Goal: Task Accomplishment & Management: Manage account settings

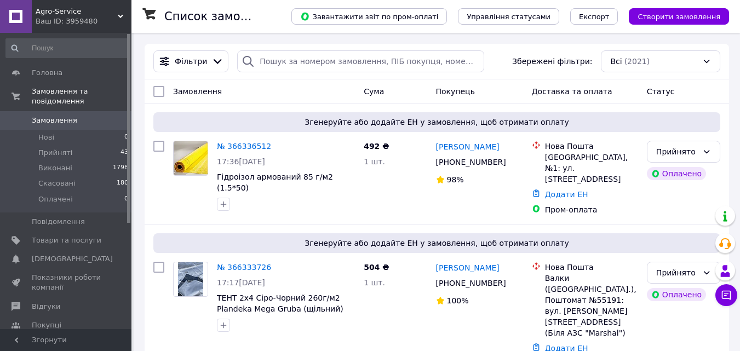
click at [76, 12] on span "Agro-Service" at bounding box center [77, 12] width 82 height 10
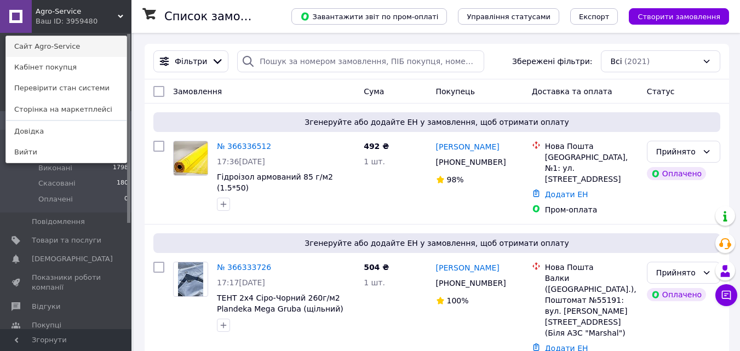
click at [56, 49] on link "Сайт Agro-Service" at bounding box center [66, 46] width 121 height 21
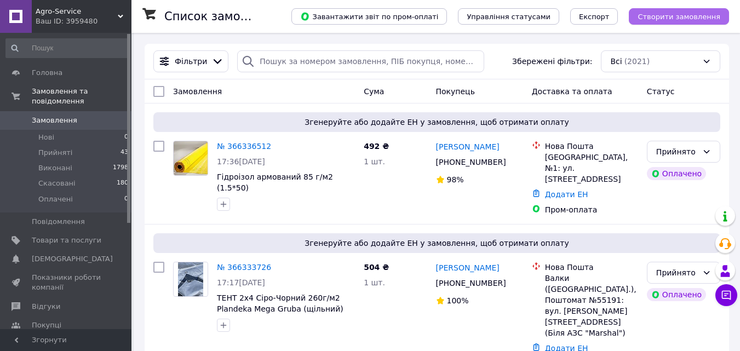
click at [669, 16] on span "Створити замовлення" at bounding box center [679, 17] width 83 height 8
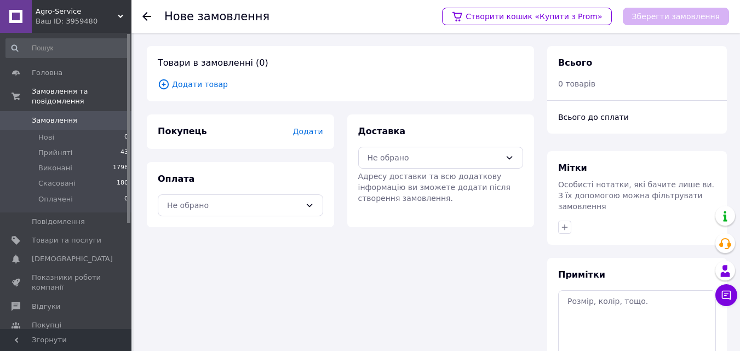
click at [210, 82] on span "Додати товар" at bounding box center [341, 84] width 366 height 12
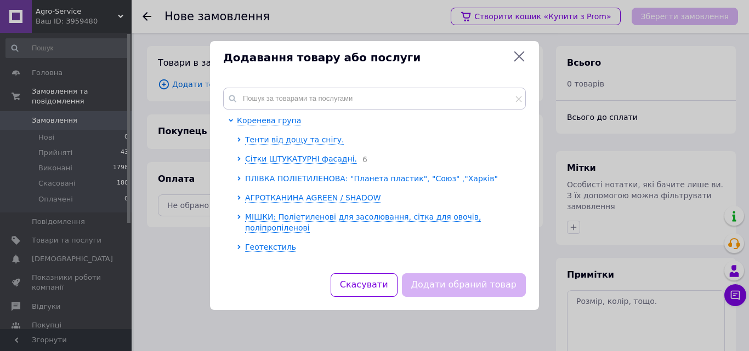
scroll to position [110, 0]
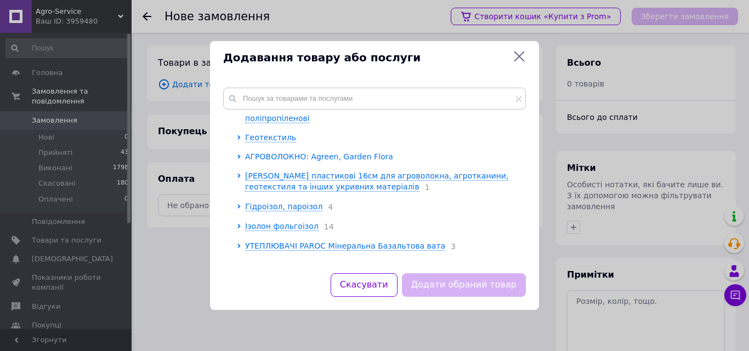
click at [309, 152] on span "АГРОВОЛОКНО: Agreen, Garden Flora" at bounding box center [319, 156] width 148 height 9
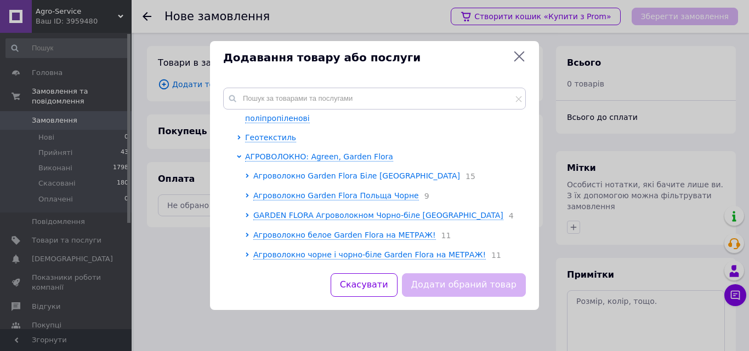
click at [309, 172] on span "Агроволокно Garden Flora Біле [GEOGRAPHIC_DATA]" at bounding box center [356, 176] width 207 height 9
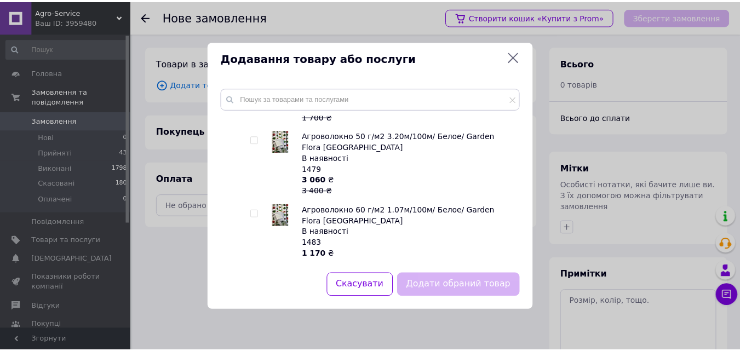
scroll to position [822, 0]
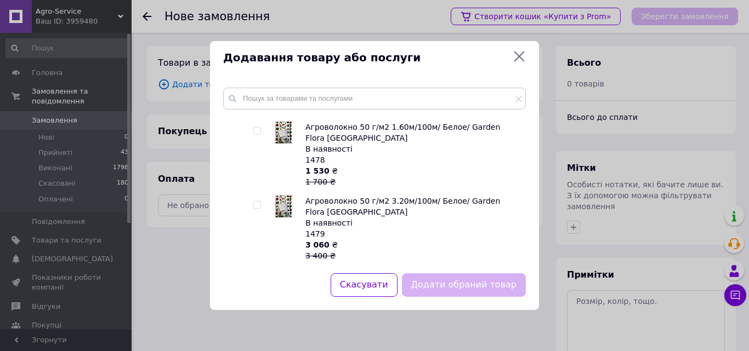
click at [258, 202] on input "checkbox" at bounding box center [256, 205] width 7 height 7
checkbox input "true"
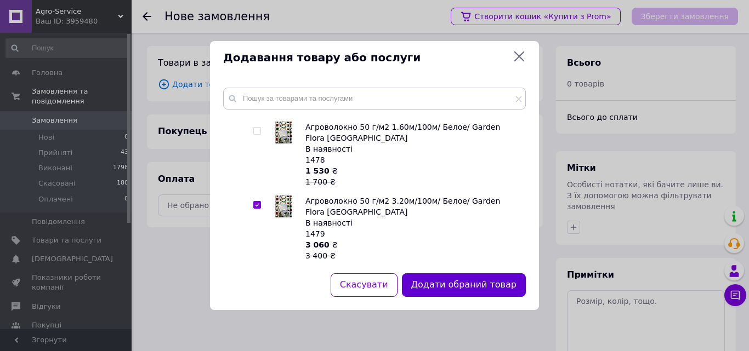
click at [469, 286] on button "Додати обраний товар" at bounding box center [464, 285] width 124 height 24
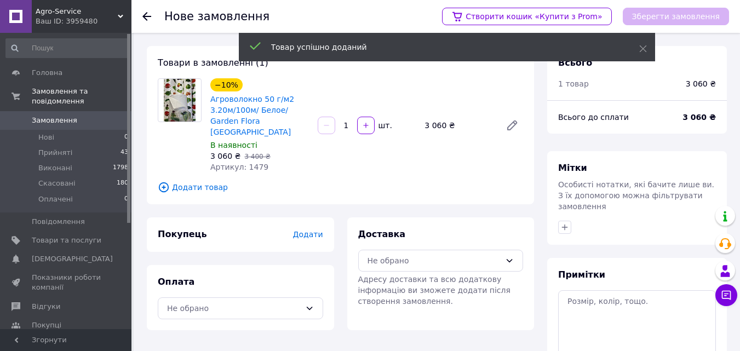
click at [305, 230] on span "Додати" at bounding box center [308, 234] width 30 height 9
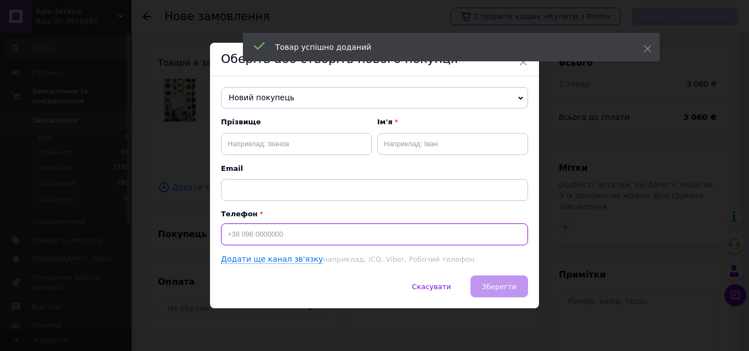
click at [282, 231] on input at bounding box center [374, 235] width 307 height 22
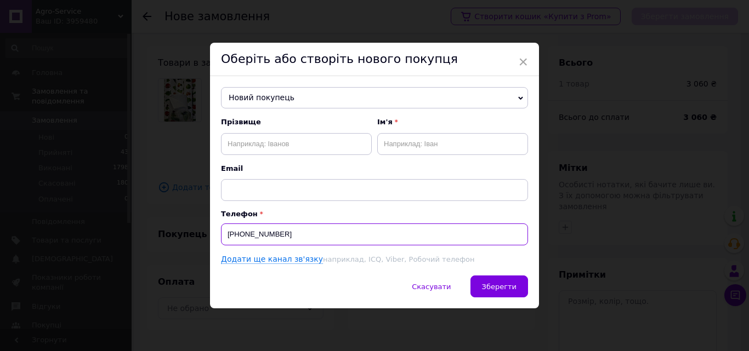
type input "[PHONE_NUMBER]"
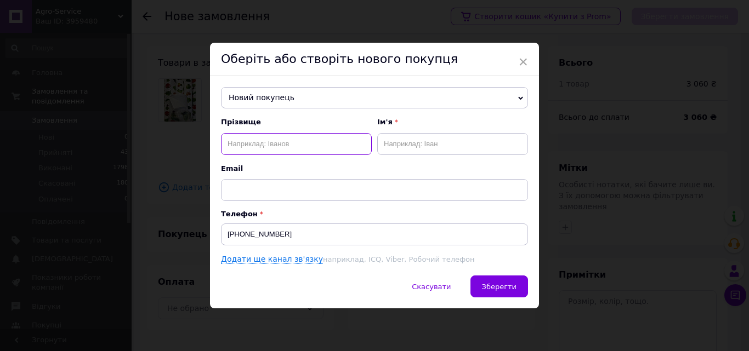
click at [302, 140] on input "text" at bounding box center [296, 144] width 151 height 22
drag, startPoint x: 232, startPoint y: 141, endPoint x: 224, endPoint y: 142, distance: 8.8
click at [224, 142] on input "[PERSON_NAME]" at bounding box center [296, 144] width 151 height 22
type input "[PERSON_NAME]"
click at [402, 144] on input "text" at bounding box center [452, 144] width 151 height 22
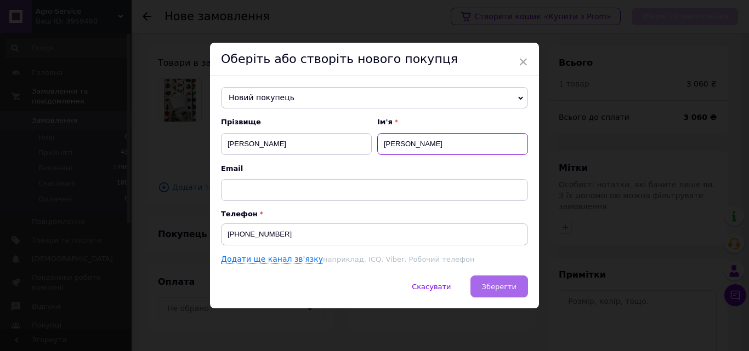
type input "[PERSON_NAME]"
drag, startPoint x: 501, startPoint y: 290, endPoint x: 489, endPoint y: 293, distance: 12.5
click at [501, 291] on span "Зберегти" at bounding box center [499, 287] width 35 height 8
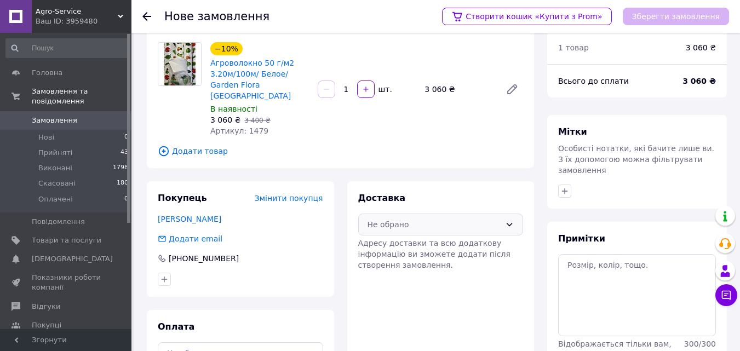
scroll to position [55, 0]
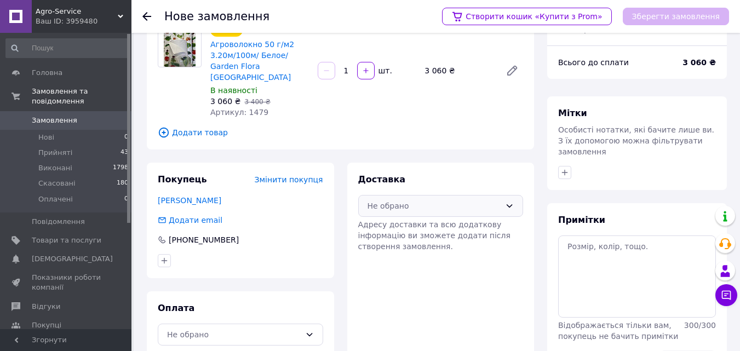
click at [430, 200] on div "Не обрано" at bounding box center [435, 206] width 134 height 12
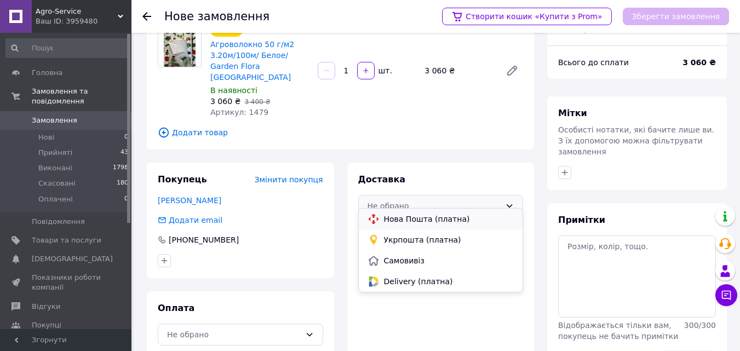
click at [413, 216] on span "Нова Пошта (платна)" at bounding box center [449, 219] width 130 height 11
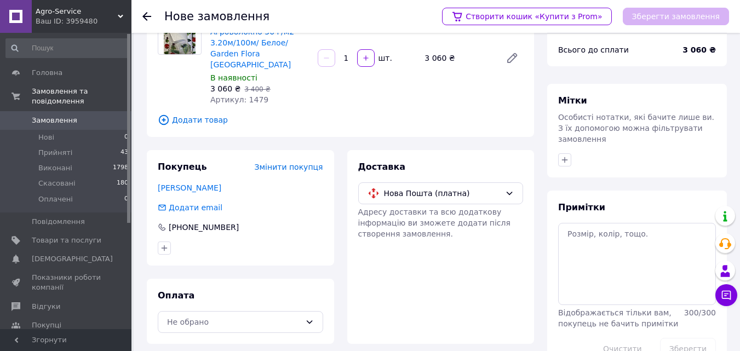
scroll to position [89, 0]
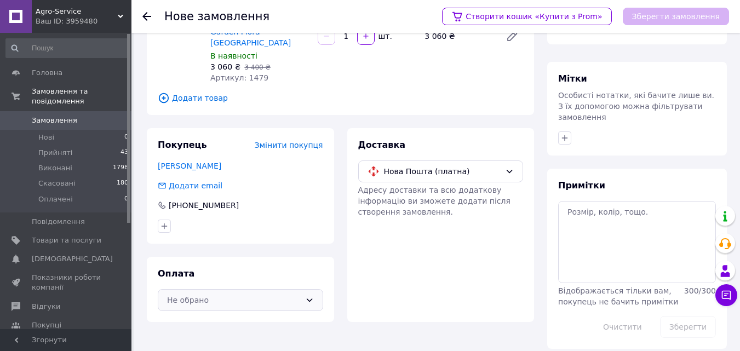
click at [253, 294] on div "Не обрано" at bounding box center [234, 300] width 134 height 12
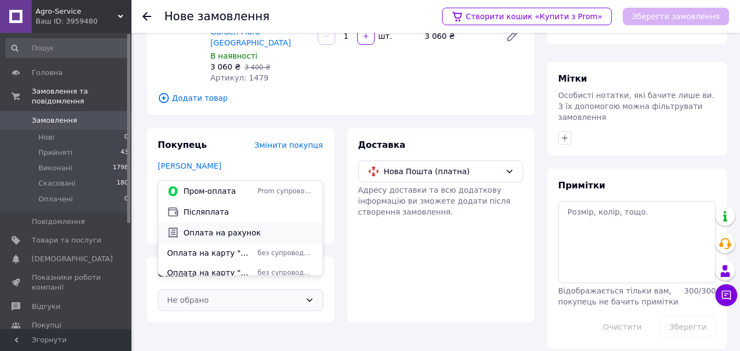
click at [237, 230] on span "Оплата на рахунок" at bounding box center [249, 232] width 130 height 11
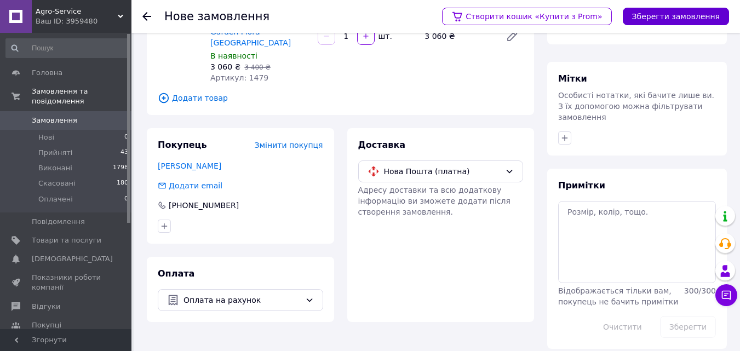
click at [677, 17] on button "Зберегти замовлення" at bounding box center [676, 17] width 106 height 18
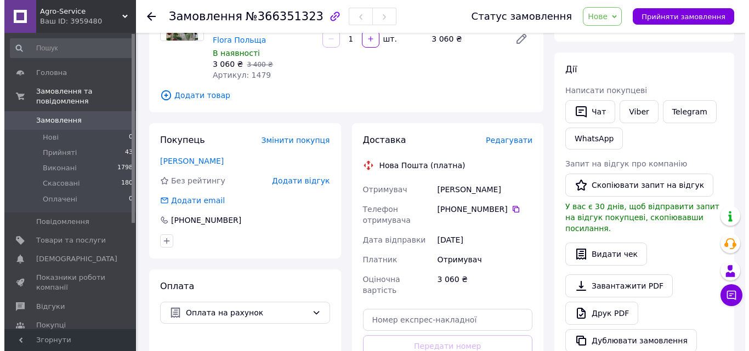
scroll to position [144, 0]
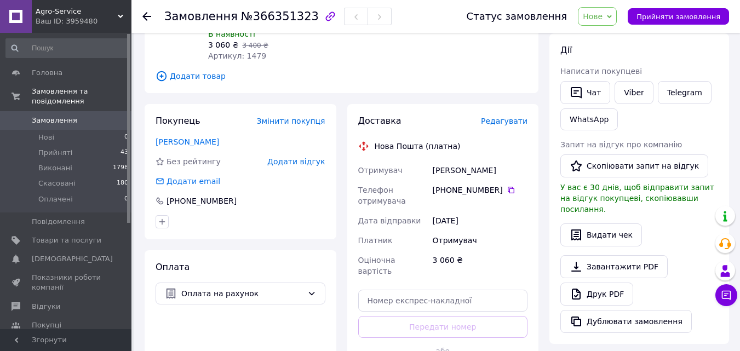
click at [515, 123] on span "Редагувати" at bounding box center [504, 121] width 47 height 9
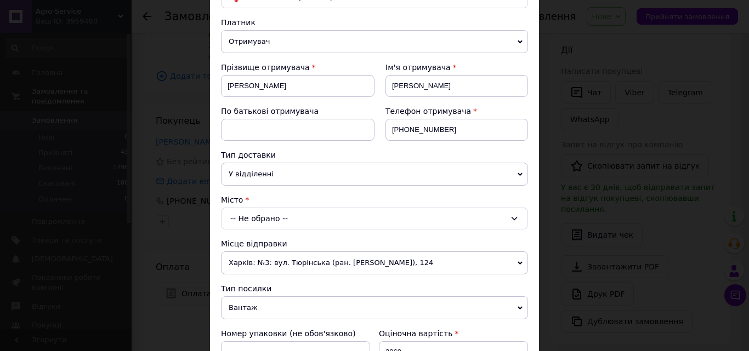
scroll to position [219, 0]
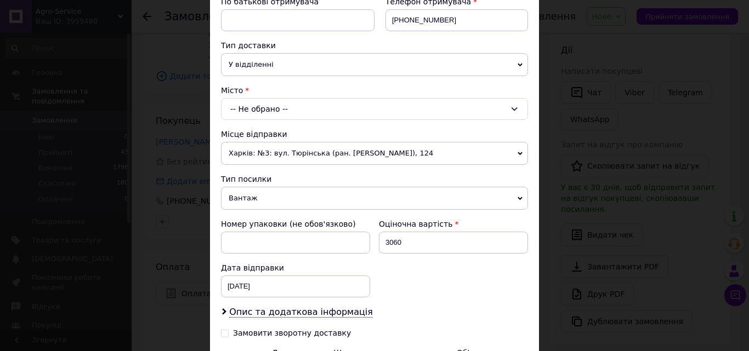
click at [301, 104] on div "-- Не обрано --" at bounding box center [374, 109] width 307 height 22
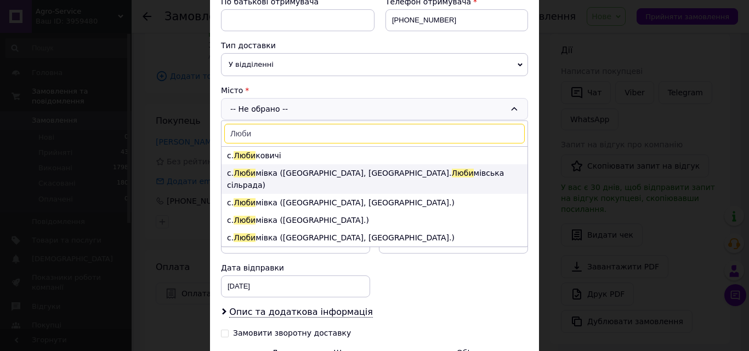
type input "Люби"
click at [296, 172] on li "с. [GEOGRAPHIC_DATA] мівка ([GEOGRAPHIC_DATA], [GEOGRAPHIC_DATA]. [GEOGRAPHIC_D…" at bounding box center [374, 179] width 306 height 30
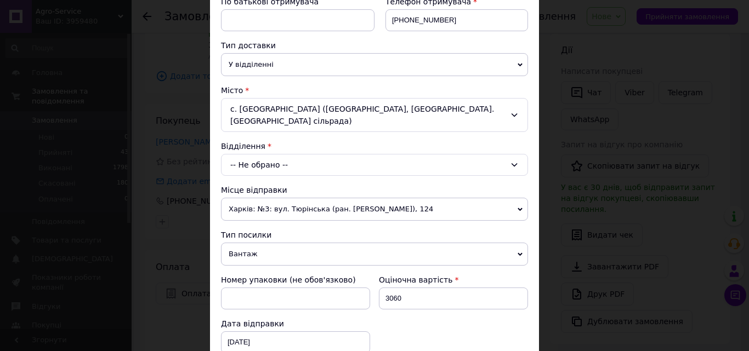
click at [282, 162] on div "-- Не обрано --" at bounding box center [374, 165] width 307 height 22
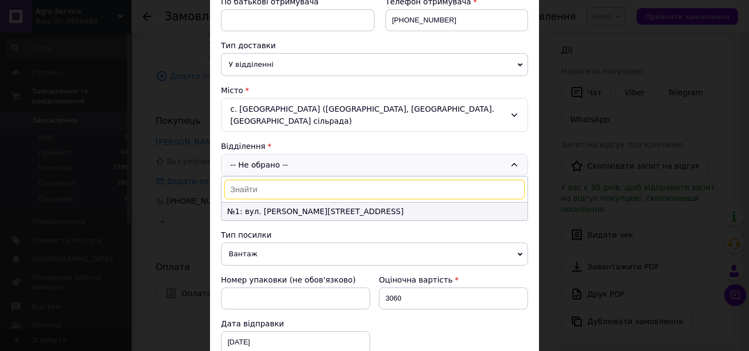
click at [272, 212] on li "№1: вул. [PERSON_NAME][STREET_ADDRESS]" at bounding box center [374, 212] width 306 height 18
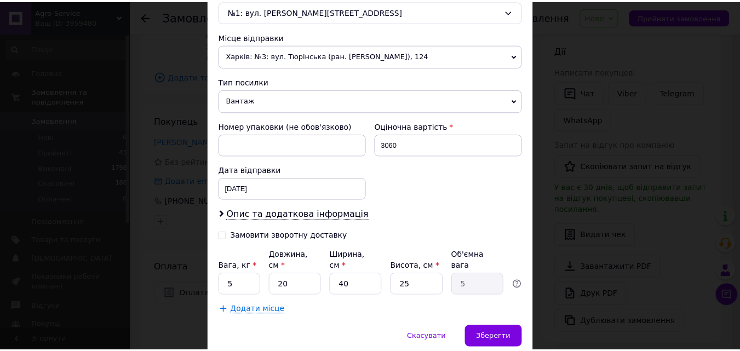
scroll to position [408, 0]
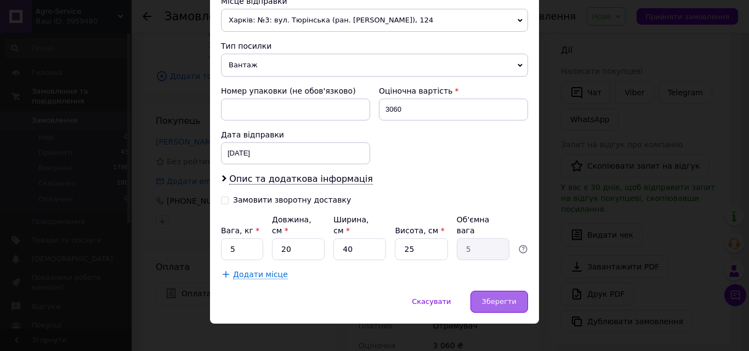
click at [502, 298] on span "Зберегти" at bounding box center [499, 302] width 35 height 8
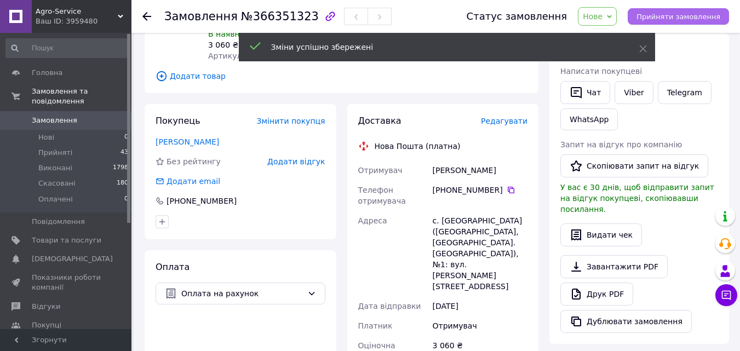
click at [672, 14] on span "Прийняти замовлення" at bounding box center [679, 17] width 84 height 8
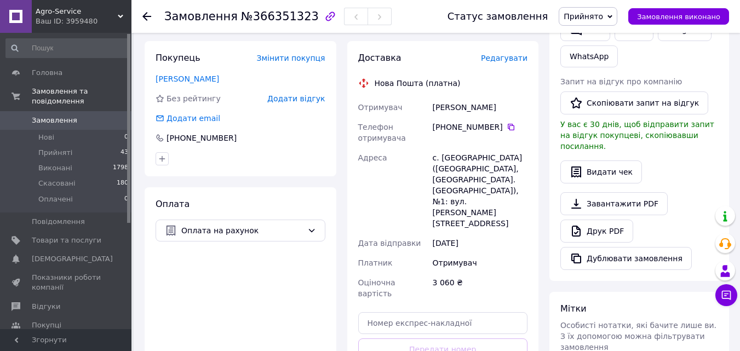
scroll to position [35, 0]
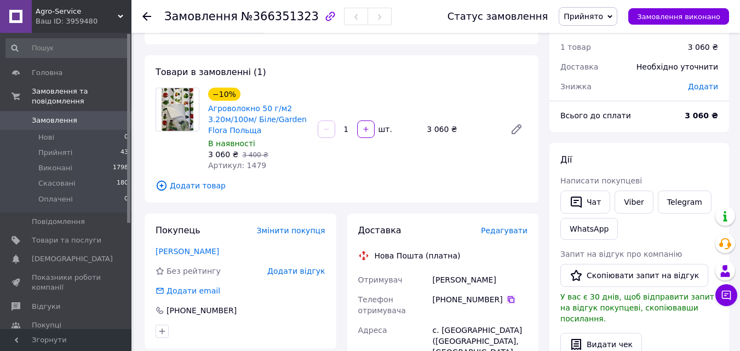
click at [508, 299] on icon at bounding box center [511, 299] width 7 height 7
drag, startPoint x: 432, startPoint y: 279, endPoint x: 490, endPoint y: 281, distance: 58.1
click at [490, 281] on div "[PERSON_NAME]" at bounding box center [480, 280] width 99 height 20
copy div "[PERSON_NAME]"
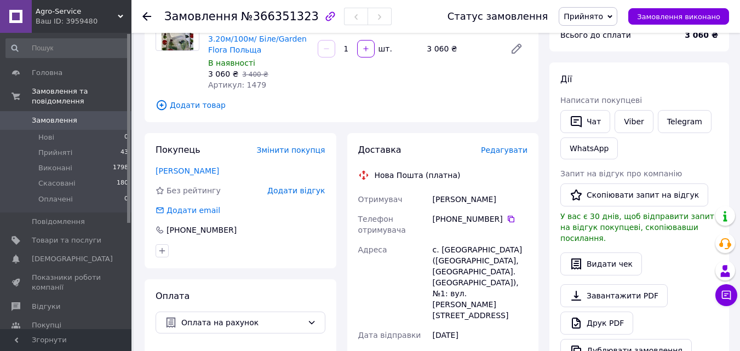
scroll to position [199, 0]
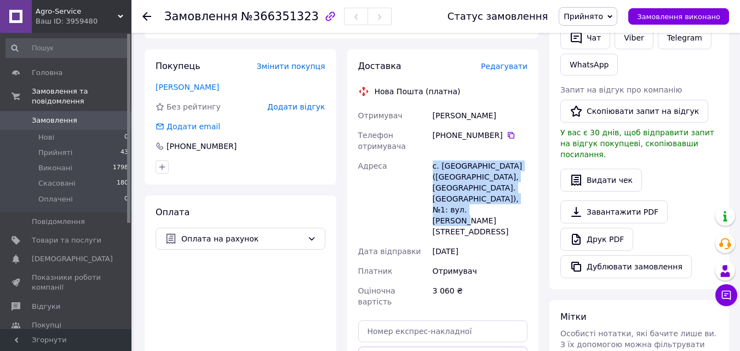
drag, startPoint x: 433, startPoint y: 165, endPoint x: 518, endPoint y: 218, distance: 99.9
click at [518, 218] on div "с. [GEOGRAPHIC_DATA] ([GEOGRAPHIC_DATA], [GEOGRAPHIC_DATA]. [GEOGRAPHIC_DATA]),…" at bounding box center [480, 198] width 99 height 85
copy div "с. [GEOGRAPHIC_DATA] ([GEOGRAPHIC_DATA], [GEOGRAPHIC_DATA]. [GEOGRAPHIC_DATA]),…"
click at [64, 111] on link "Замовлення 0" at bounding box center [67, 120] width 135 height 19
